Goal: Find specific page/section: Find specific page/section

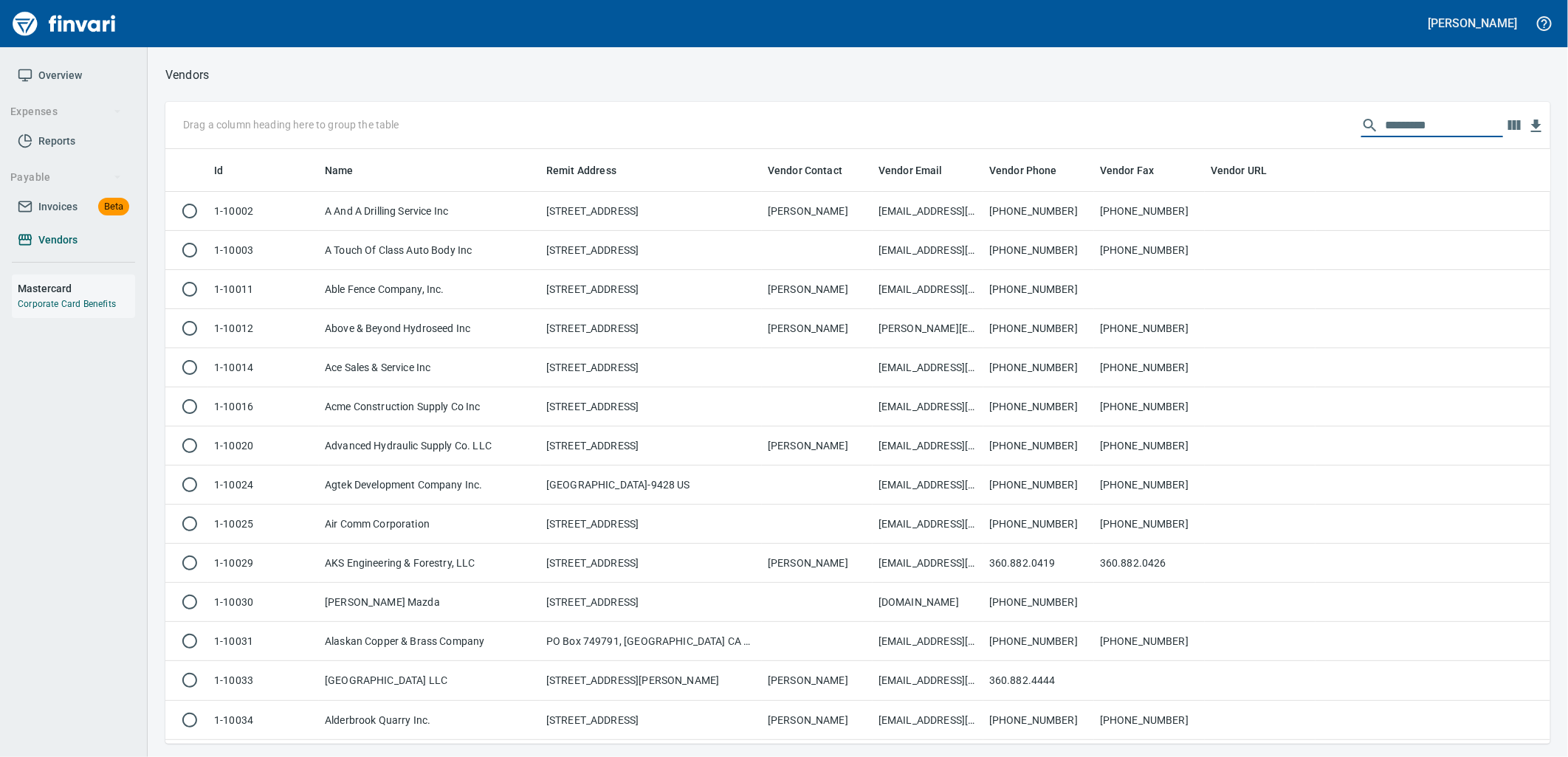
scroll to position [583, 1361]
click at [46, 237] on span "Vendors" at bounding box center [58, 240] width 39 height 19
click at [1398, 130] on input "text" at bounding box center [1444, 125] width 118 height 23
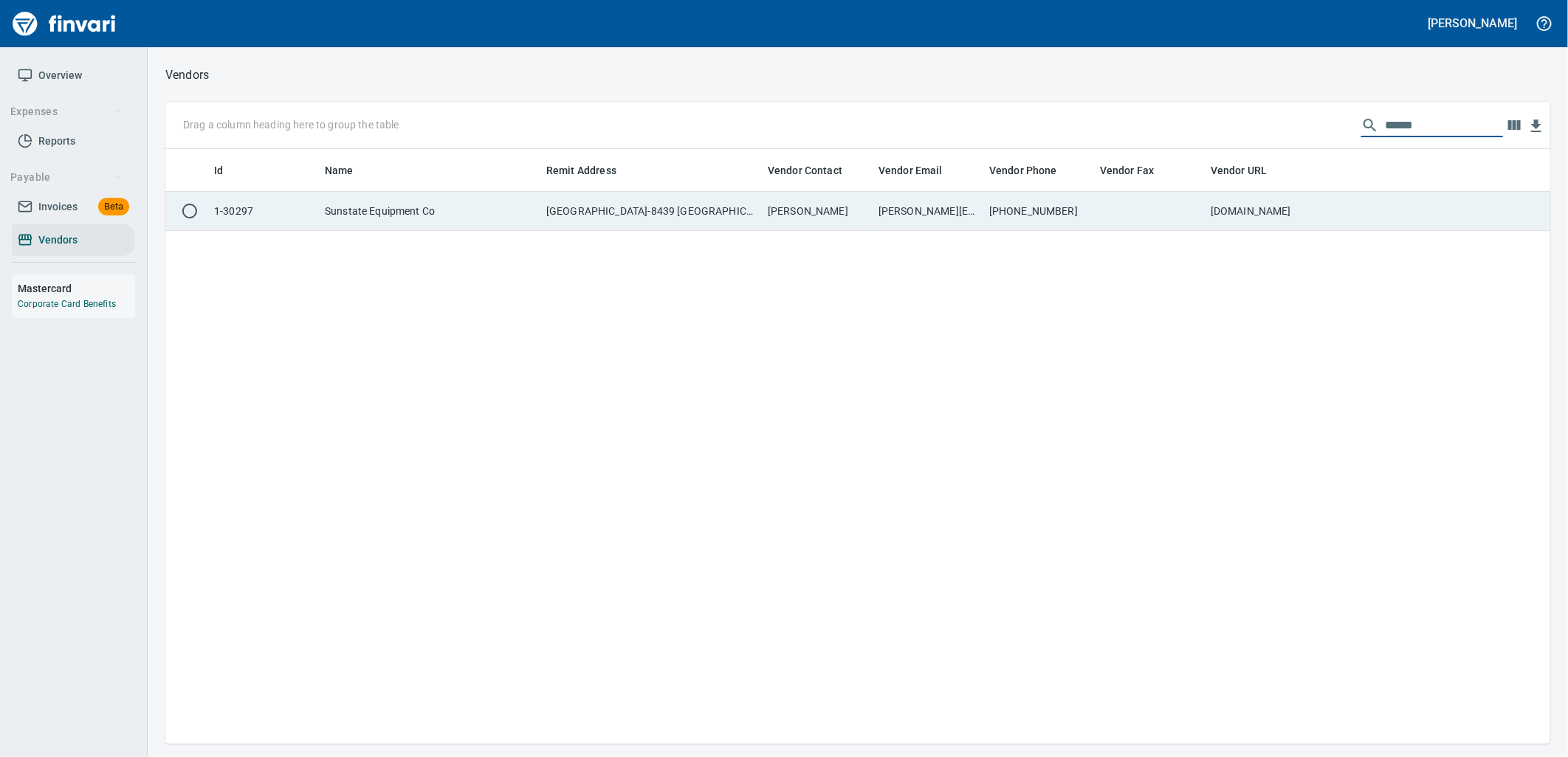
type input "******"
click at [1183, 217] on td at bounding box center [1149, 212] width 111 height 39
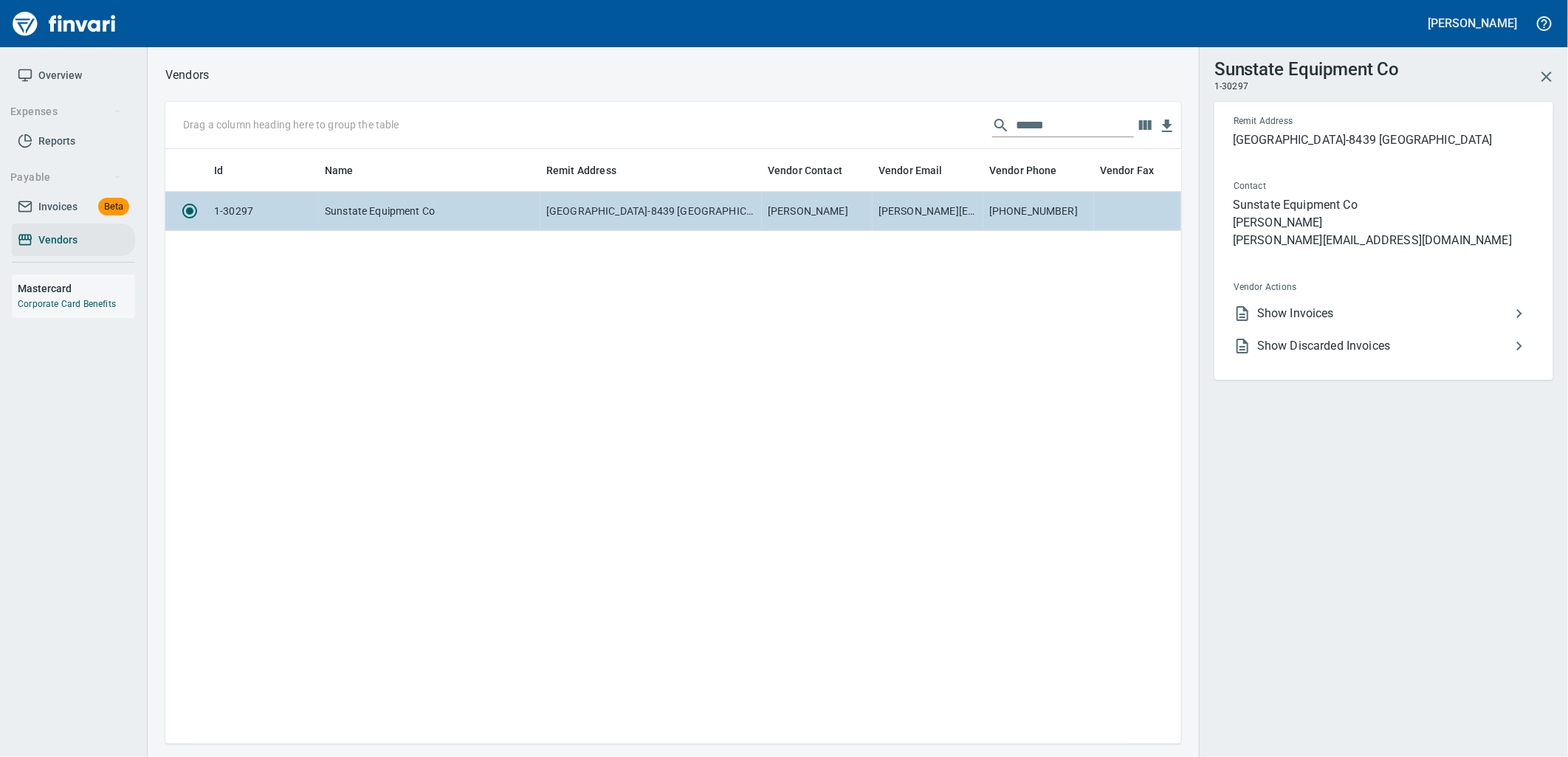
scroll to position [570, 1004]
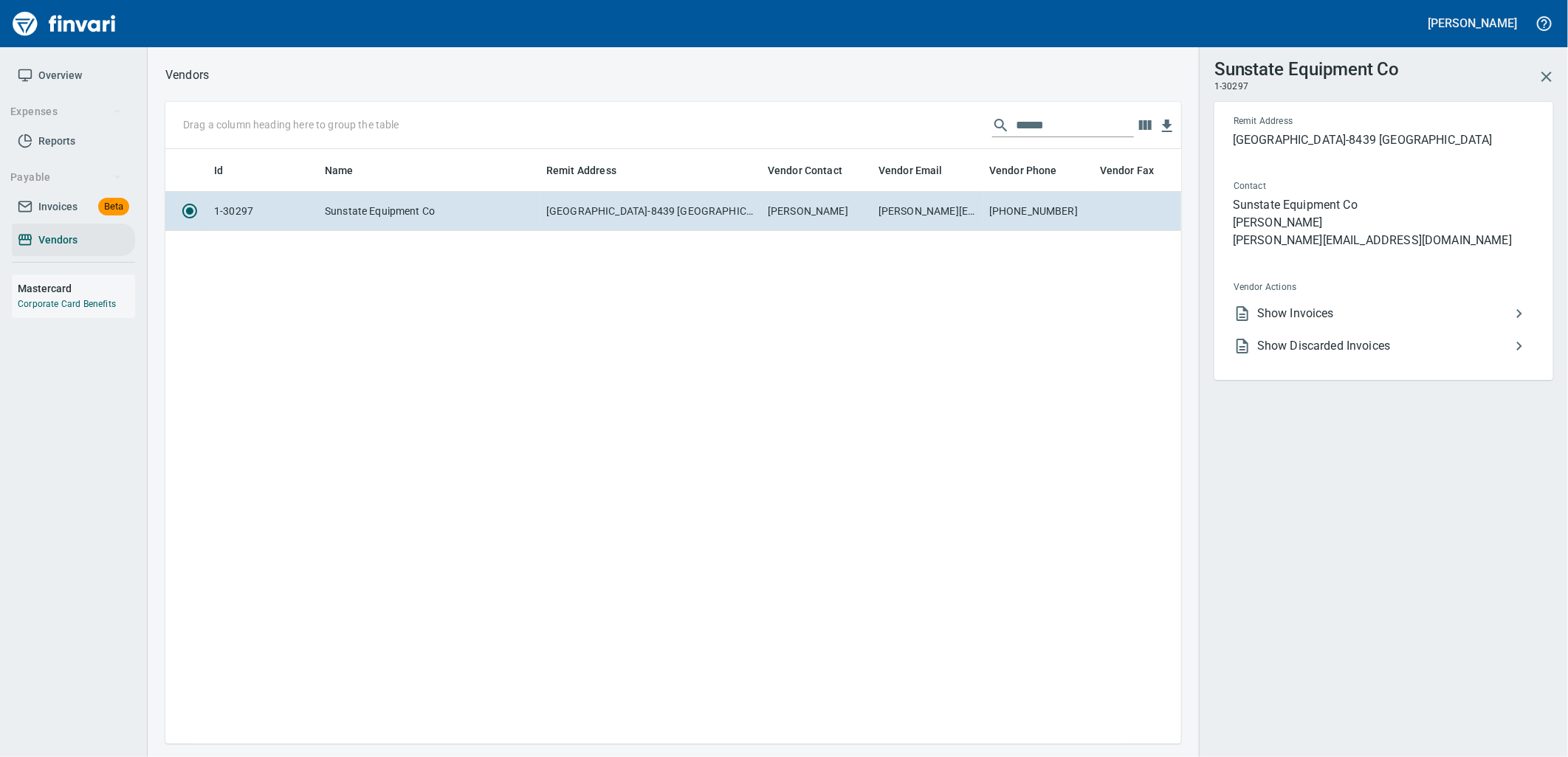
click at [1311, 314] on span "Show Invoices" at bounding box center [1384, 313] width 253 height 18
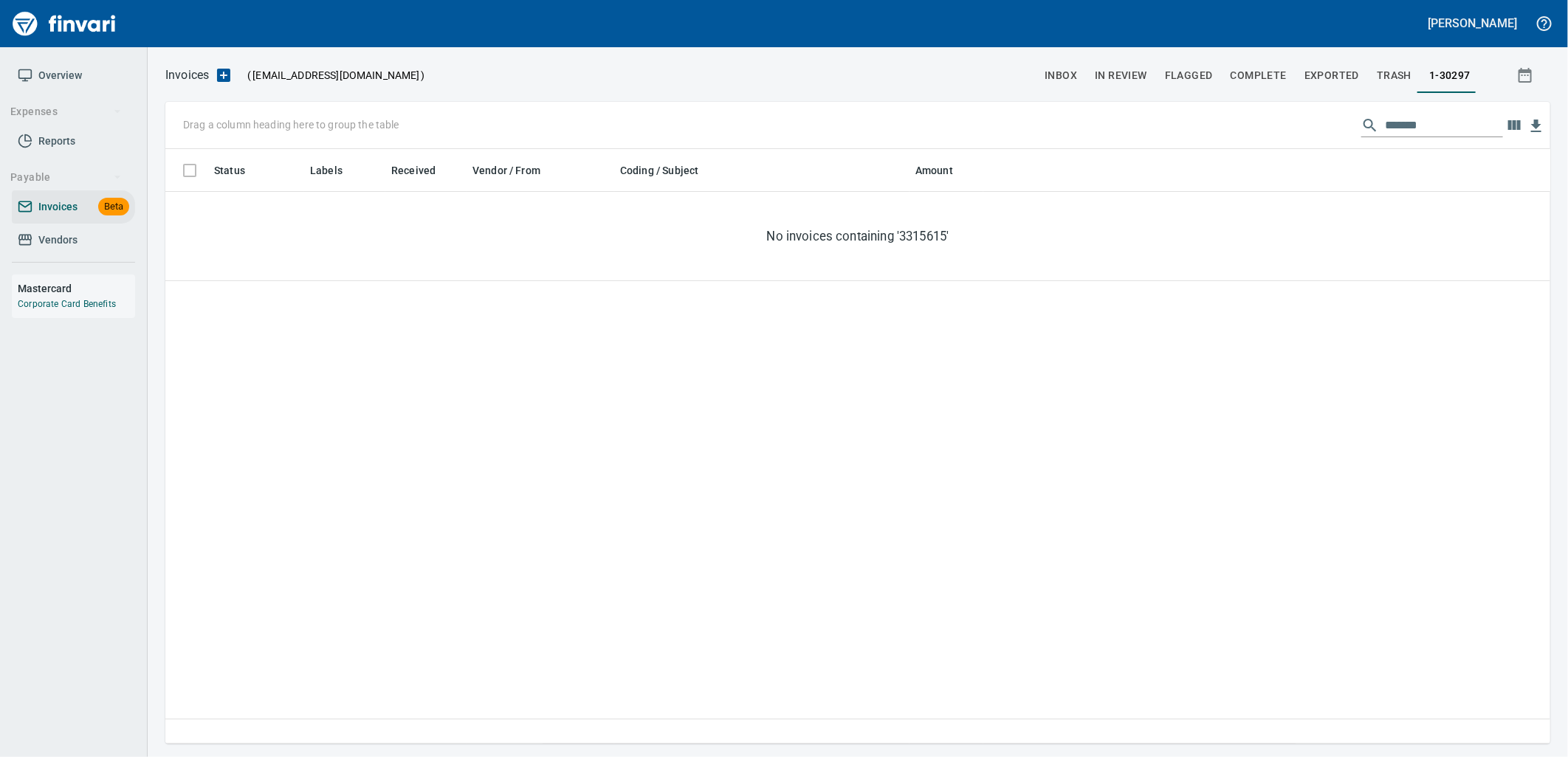
scroll to position [583, 1374]
drag, startPoint x: 1411, startPoint y: 118, endPoint x: 1293, endPoint y: 129, distance: 118.5
click at [1293, 129] on div "Drag a column heading here to group the table *******" at bounding box center [858, 126] width 1385 height 47
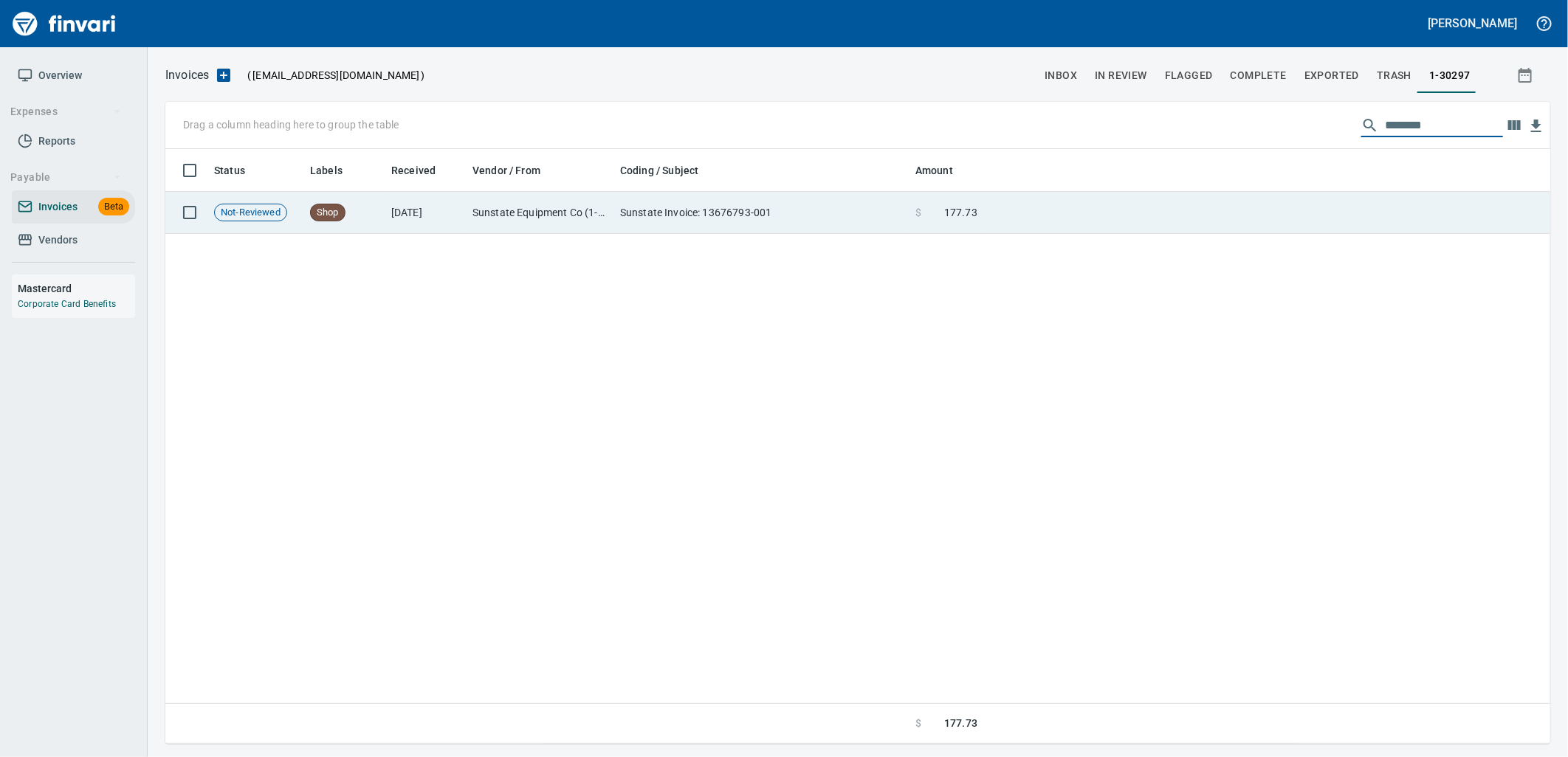
click at [903, 220] on td "Sunstate Invoice: 13676793-001" at bounding box center [762, 213] width 296 height 42
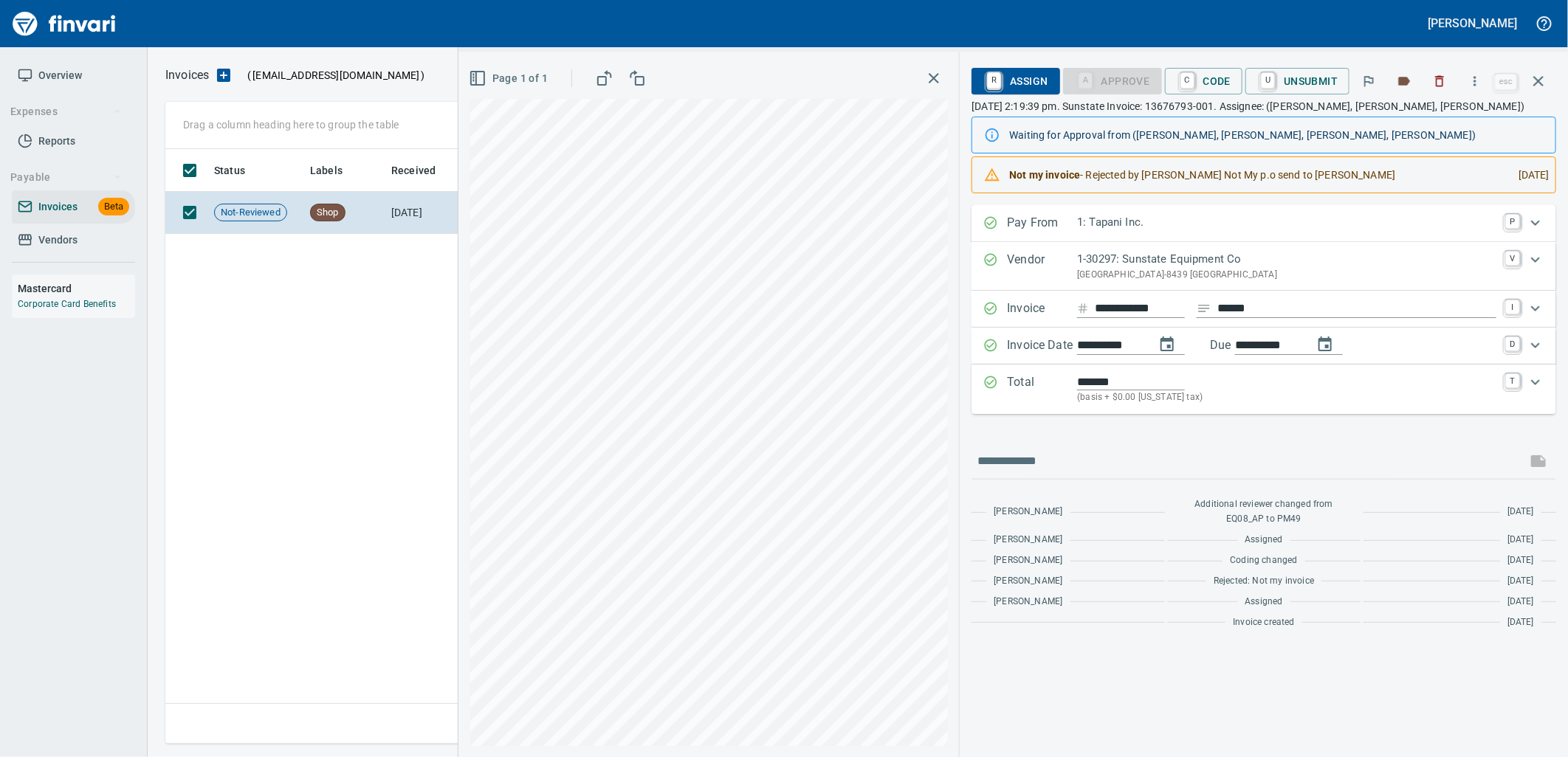
drag, startPoint x: 1533, startPoint y: 76, endPoint x: 1486, endPoint y: 88, distance: 48.5
click at [1533, 76] on icon "button" at bounding box center [1538, 81] width 18 height 18
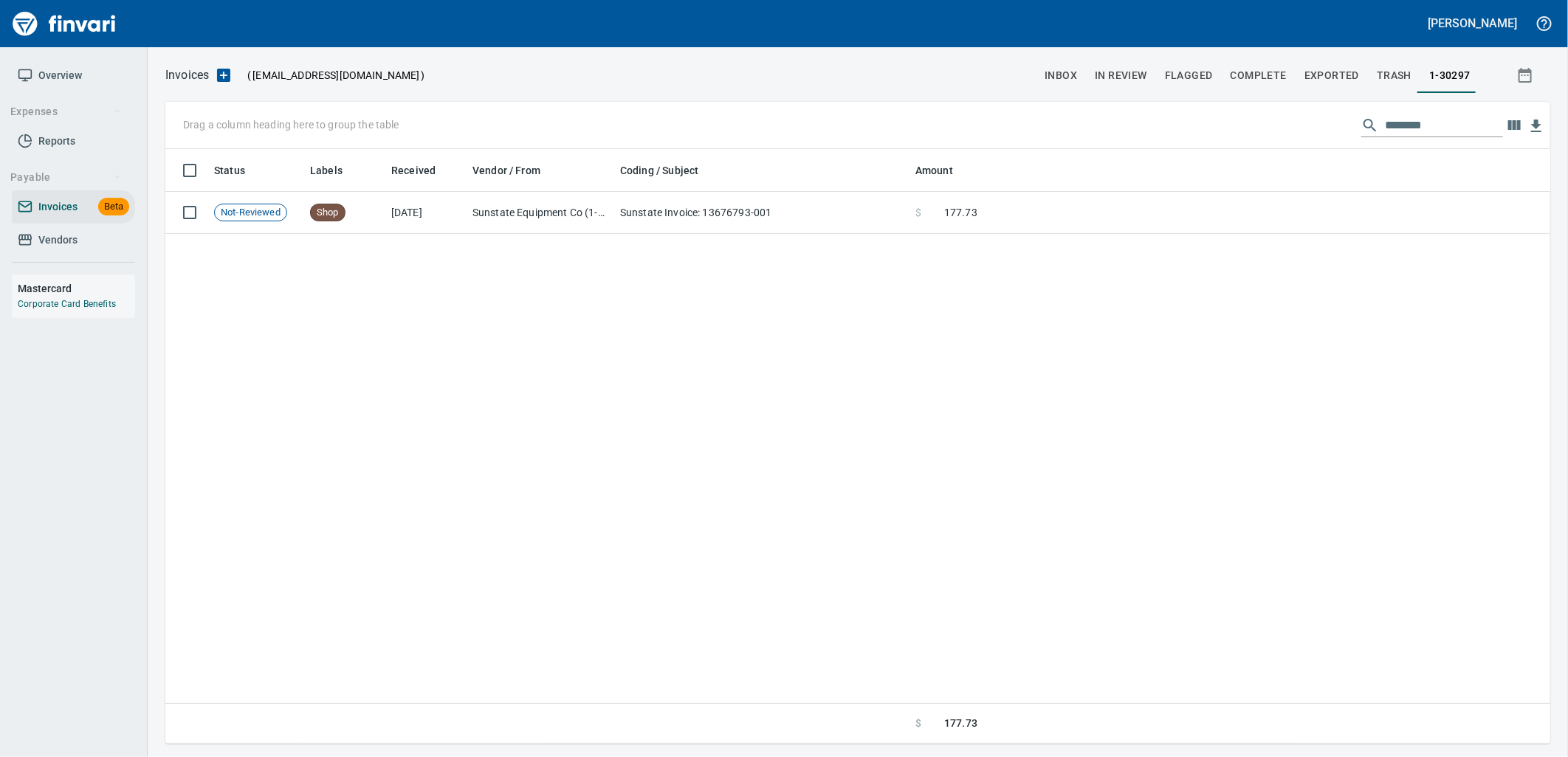
scroll to position [583, 1372]
drag, startPoint x: 1447, startPoint y: 127, endPoint x: 1301, endPoint y: 137, distance: 146.3
click at [1302, 137] on div "Drag a column heading here to group the table ********" at bounding box center [858, 126] width 1385 height 47
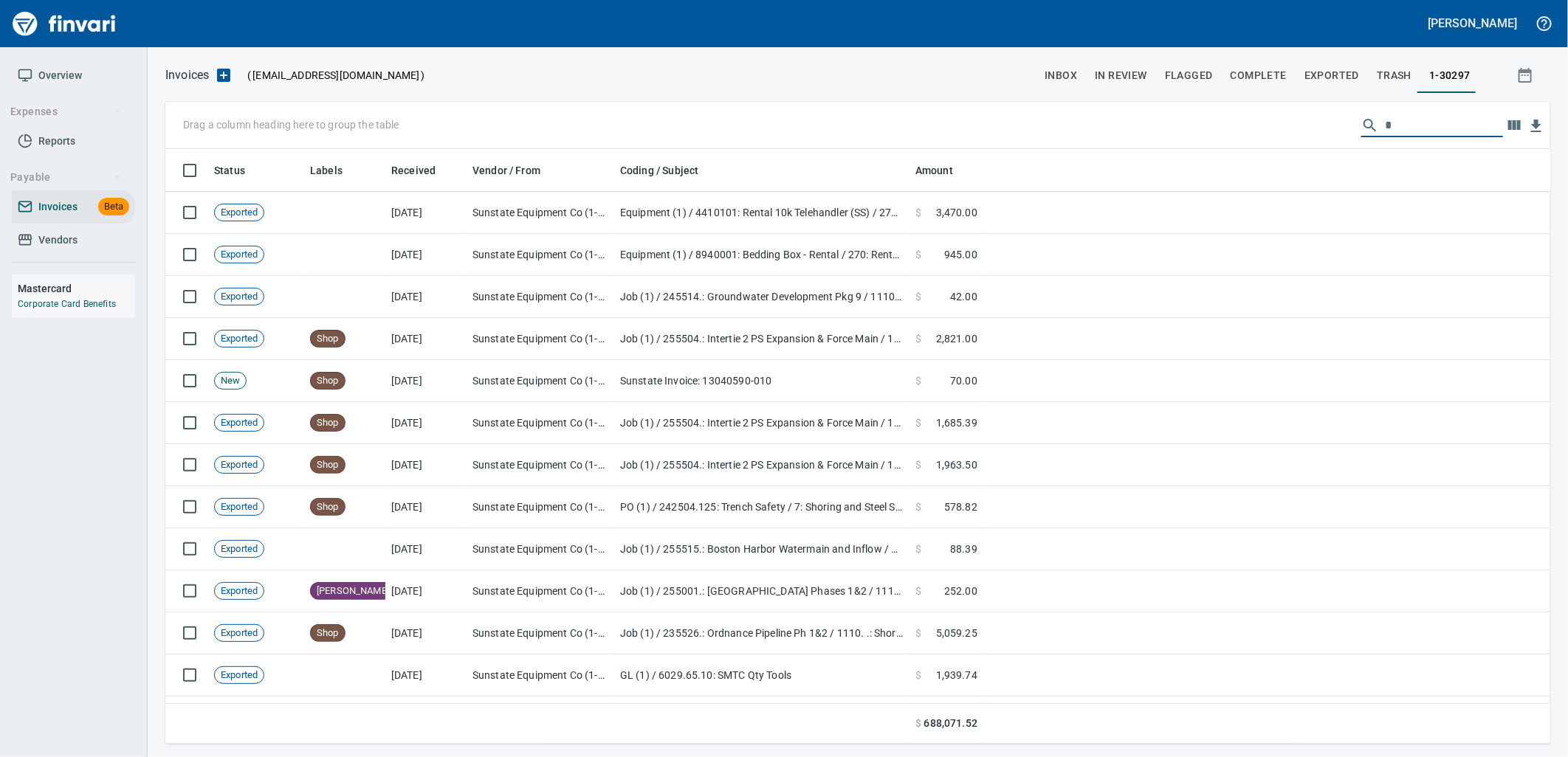
scroll to position [583, 1361]
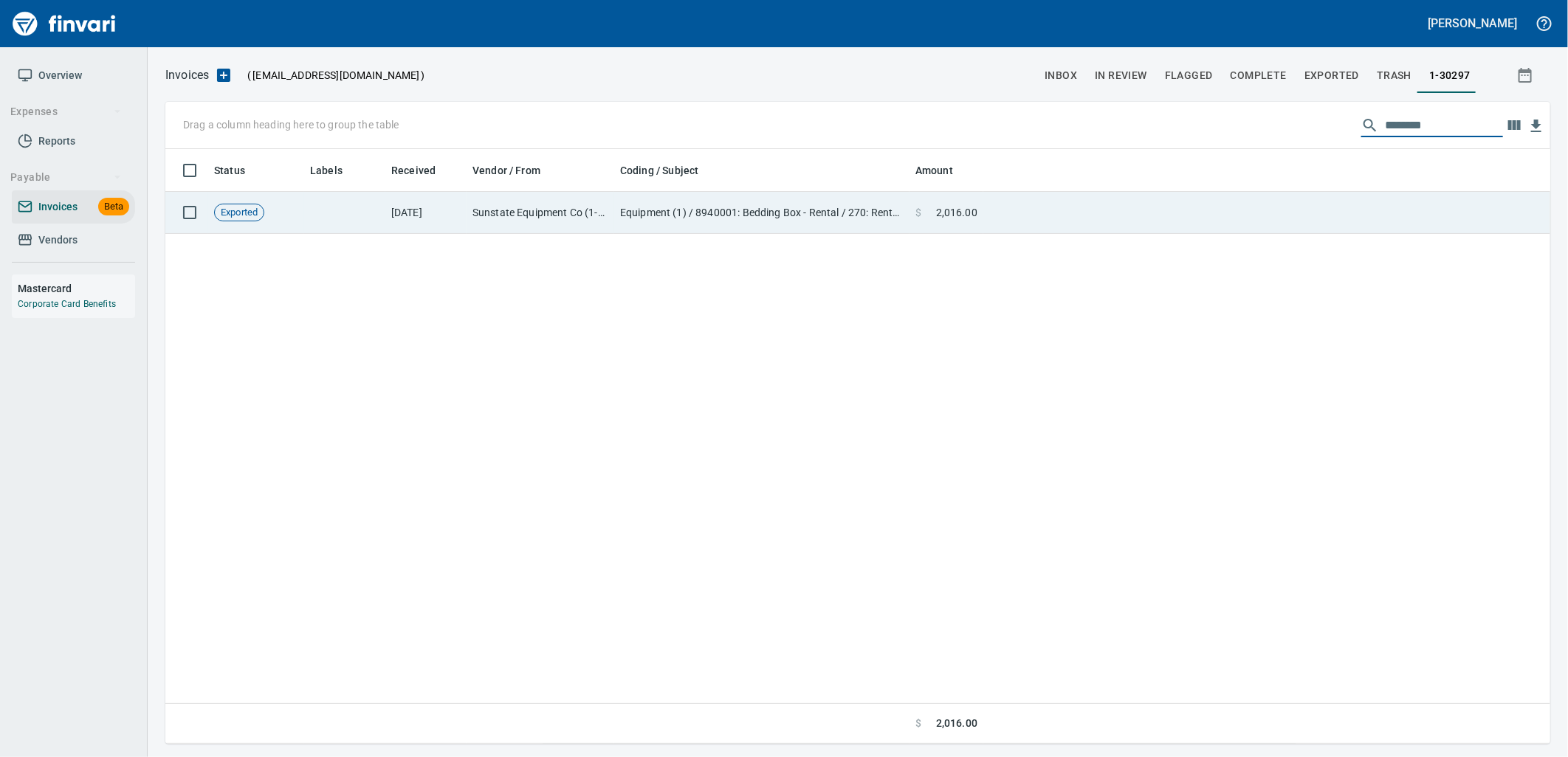
click at [1089, 217] on td at bounding box center [1267, 213] width 567 height 42
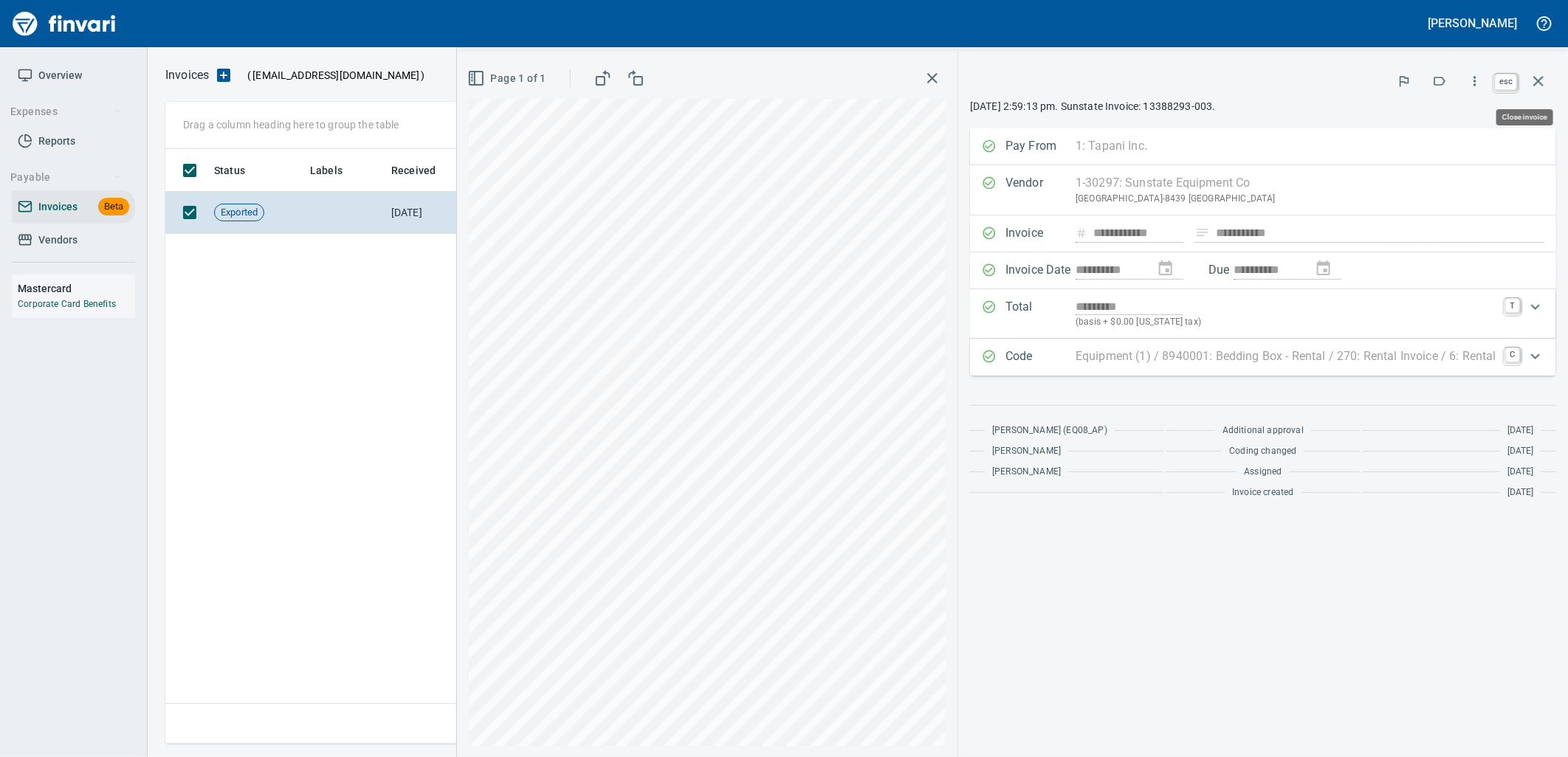
click at [1536, 88] on icon "button" at bounding box center [1538, 81] width 18 height 18
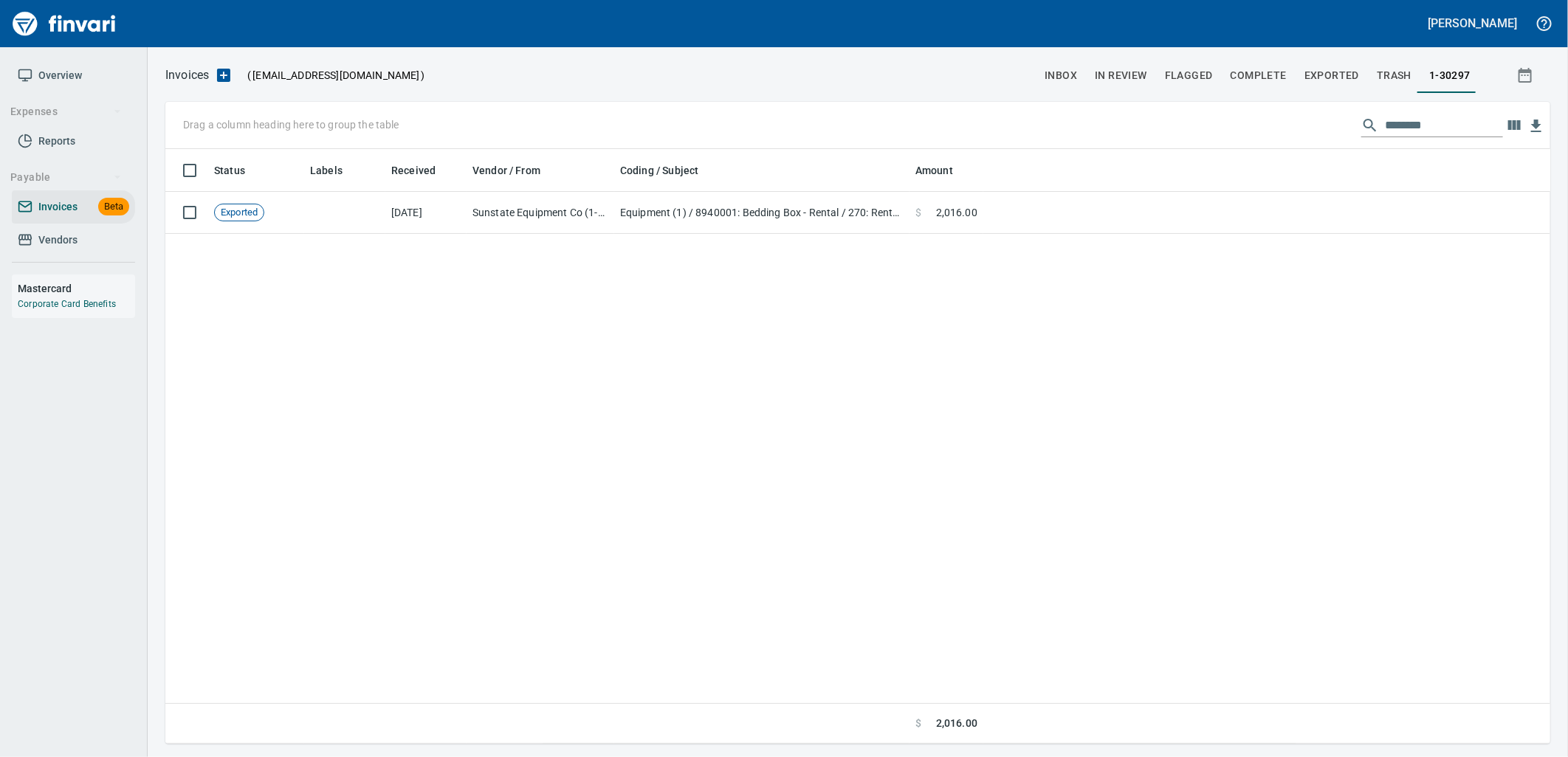
scroll to position [583, 1372]
drag, startPoint x: 1440, startPoint y: 127, endPoint x: 1316, endPoint y: 133, distance: 124.1
click at [1316, 133] on div "Drag a column heading here to group the table ********" at bounding box center [858, 126] width 1385 height 47
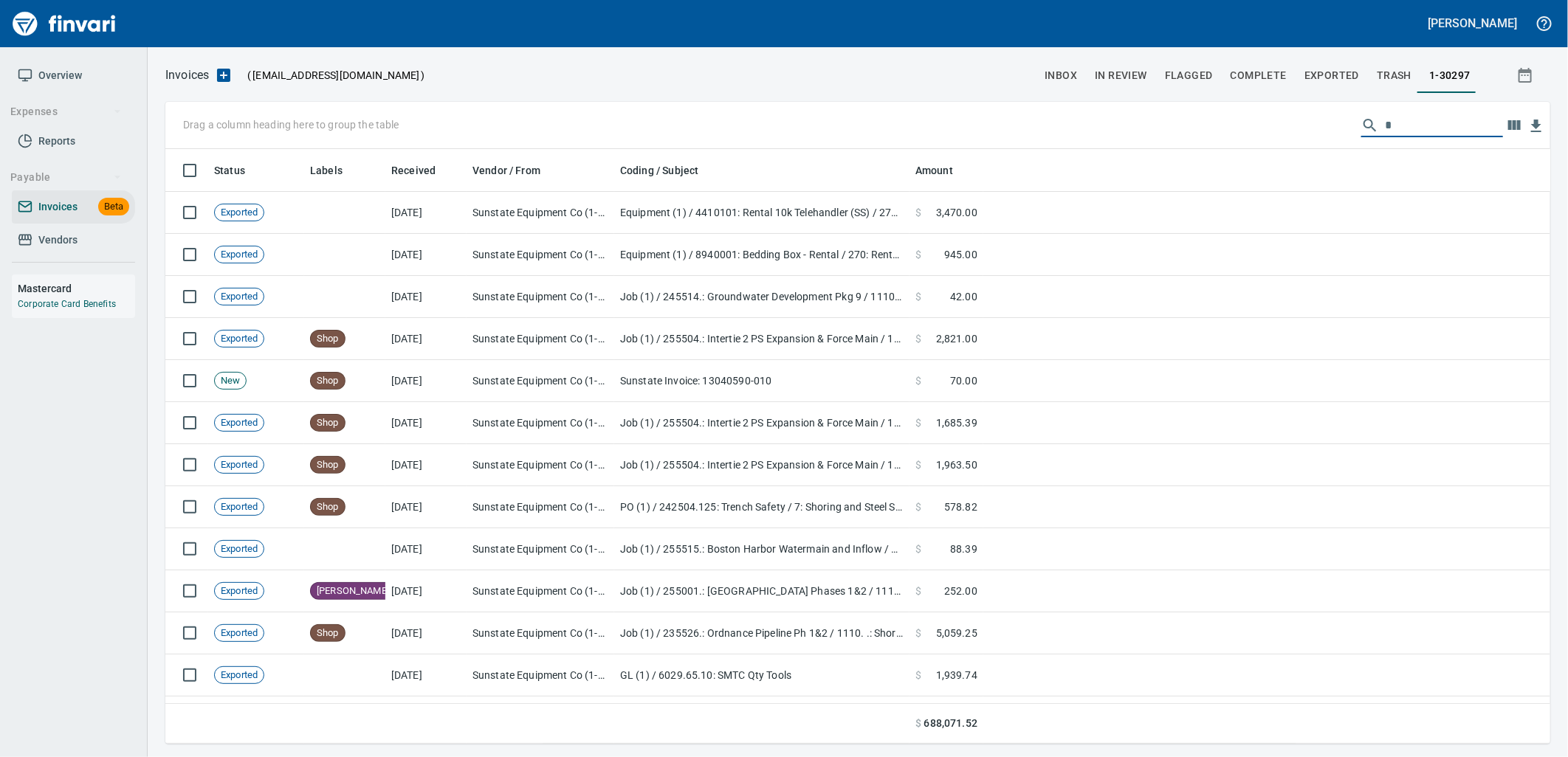
scroll to position [583, 1361]
type input "*"
